Goal: Use online tool/utility: Utilize a website feature to perform a specific function

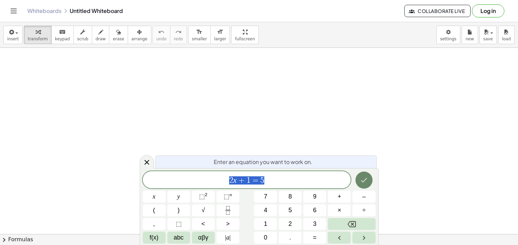
click at [364, 178] on icon "Done" at bounding box center [364, 180] width 8 height 8
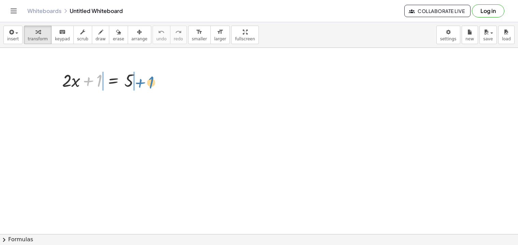
drag, startPoint x: 99, startPoint y: 82, endPoint x: 151, endPoint y: 83, distance: 51.9
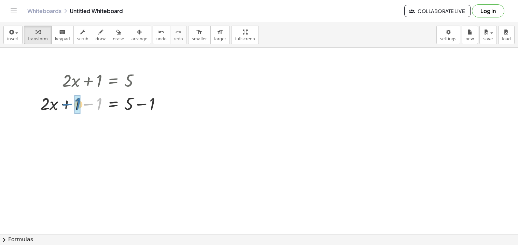
drag, startPoint x: 99, startPoint y: 104, endPoint x: 78, endPoint y: 104, distance: 21.5
drag, startPoint x: 151, startPoint y: 128, endPoint x: 129, endPoint y: 130, distance: 22.0
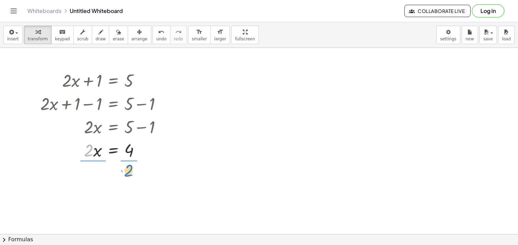
drag, startPoint x: 87, startPoint y: 157, endPoint x: 128, endPoint y: 178, distance: 46.6
drag, startPoint x: 95, startPoint y: 189, endPoint x: 94, endPoint y: 177, distance: 12.0
click at [94, 177] on div at bounding box center [104, 178] width 134 height 34
drag, startPoint x: 131, startPoint y: 182, endPoint x: 128, endPoint y: 176, distance: 7.5
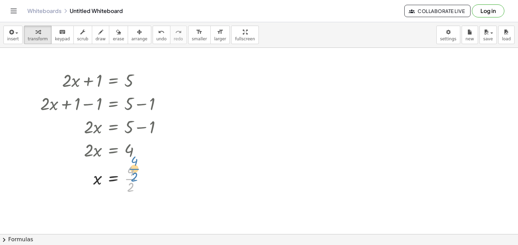
click at [128, 176] on div at bounding box center [104, 178] width 134 height 34
click at [134, 193] on div at bounding box center [104, 178] width 134 height 34
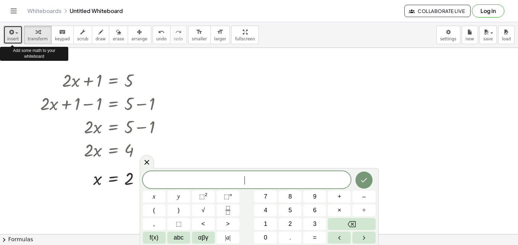
click at [9, 35] on icon "button" at bounding box center [11, 32] width 6 height 8
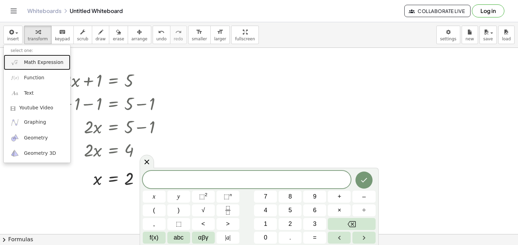
click at [13, 62] on img at bounding box center [15, 62] width 9 height 9
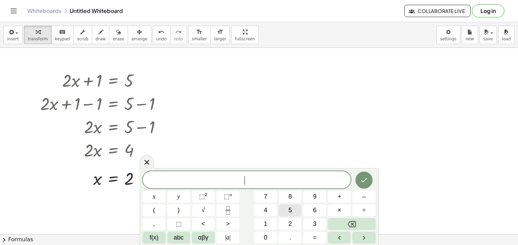
click at [287, 214] on button "5" at bounding box center [290, 210] width 23 height 12
click at [340, 198] on span "+" at bounding box center [340, 196] width 4 height 9
click at [313, 241] on span "=" at bounding box center [315, 237] width 4 height 9
click at [358, 185] on button "Done" at bounding box center [363, 179] width 17 height 17
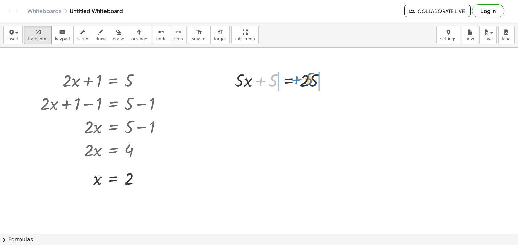
drag, startPoint x: 269, startPoint y: 79, endPoint x: 306, endPoint y: 78, distance: 37.6
click at [306, 78] on div at bounding box center [282, 79] width 102 height 23
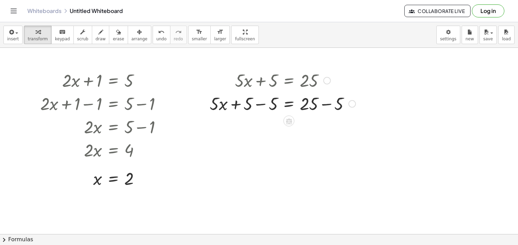
click at [223, 103] on div at bounding box center [282, 103] width 153 height 23
click at [267, 105] on div at bounding box center [282, 103] width 153 height 23
drag, startPoint x: 335, startPoint y: 102, endPoint x: 307, endPoint y: 100, distance: 28.0
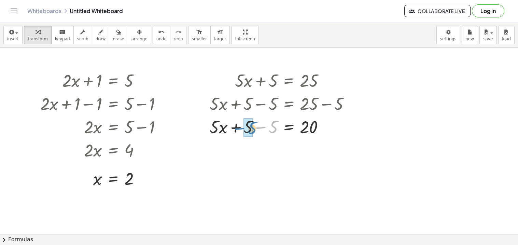
drag, startPoint x: 271, startPoint y: 128, endPoint x: 250, endPoint y: 129, distance: 21.2
drag, startPoint x: 266, startPoint y: 129, endPoint x: 311, endPoint y: 153, distance: 50.1
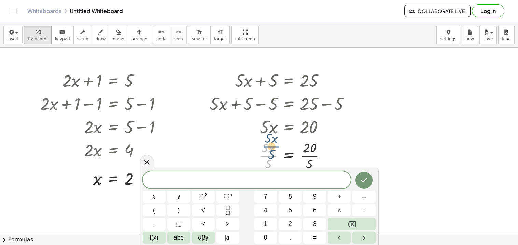
drag, startPoint x: 269, startPoint y: 158, endPoint x: 272, endPoint y: 148, distance: 10.0
click at [272, 148] on div at bounding box center [282, 155] width 153 height 34
drag, startPoint x: 266, startPoint y: 162, endPoint x: 269, endPoint y: 146, distance: 16.5
click at [269, 146] on div at bounding box center [282, 155] width 153 height 34
drag, startPoint x: 269, startPoint y: 158, endPoint x: 270, endPoint y: 151, distance: 7.6
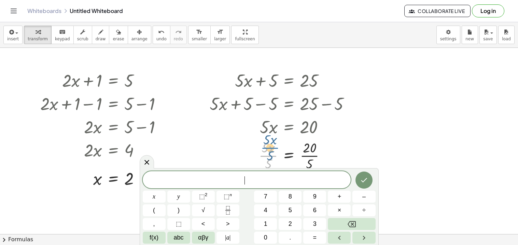
click at [270, 151] on div at bounding box center [282, 155] width 153 height 34
click at [261, 163] on div at bounding box center [282, 155] width 153 height 34
click at [268, 164] on div at bounding box center [282, 155] width 153 height 34
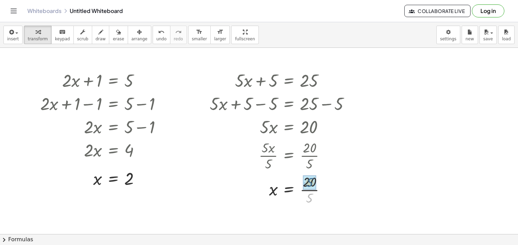
drag, startPoint x: 312, startPoint y: 198, endPoint x: 311, endPoint y: 179, distance: 19.1
